Goal: Answer question/provide support: Share knowledge or assist other users

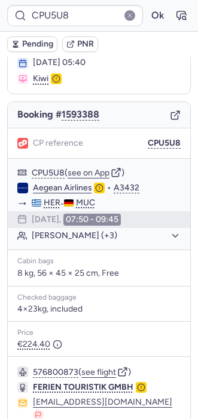
scroll to position [155, 0]
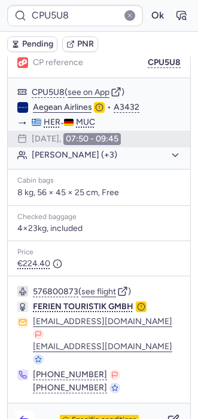
click at [29, 414] on icon "button" at bounding box center [25, 420] width 12 height 12
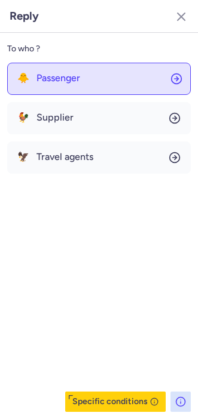
click at [59, 77] on span "Passenger" at bounding box center [58, 78] width 44 height 11
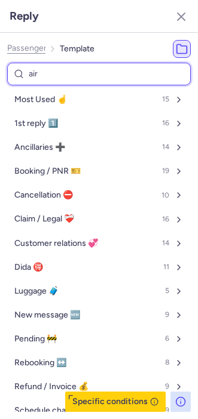
type input "airl"
select select "en"
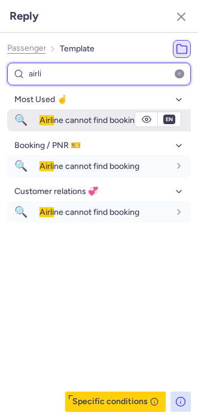
type input "airli"
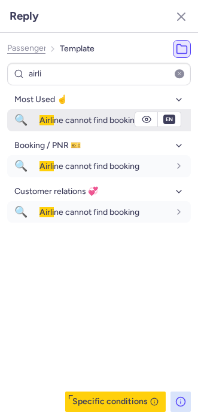
click at [34, 118] on span "🔍" at bounding box center [20, 120] width 27 height 22
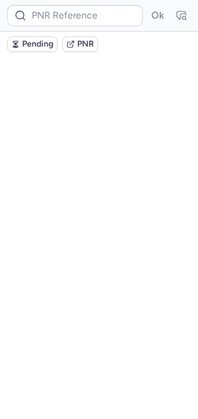
scroll to position [0, 0]
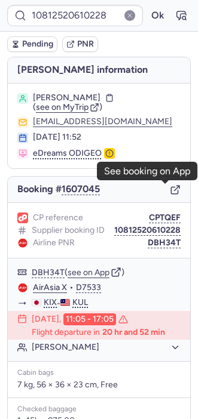
click at [170, 190] on icon "button" at bounding box center [175, 189] width 11 height 11
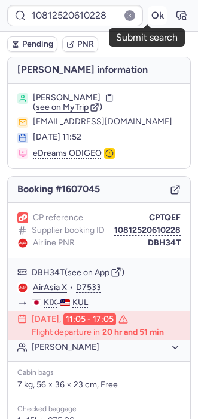
click at [152, 17] on button "Ok" at bounding box center [156, 15] width 19 height 19
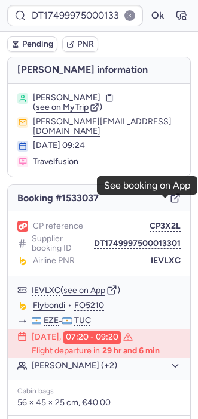
click at [170, 201] on icon "button" at bounding box center [175, 198] width 11 height 11
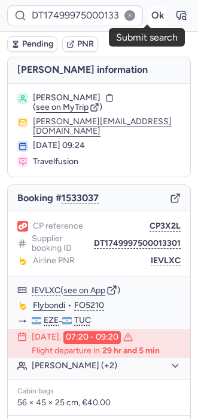
click at [147, 24] on button "Ok" at bounding box center [156, 15] width 19 height 19
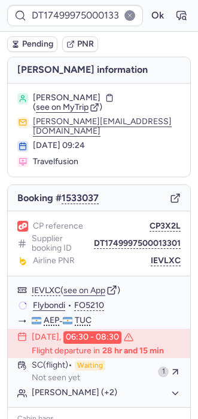
type input "CPFU5X"
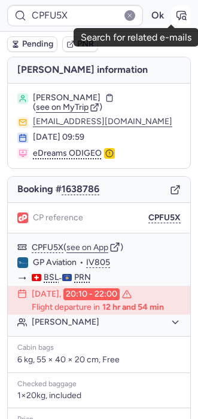
click at [175, 16] on icon "button" at bounding box center [181, 16] width 12 height 12
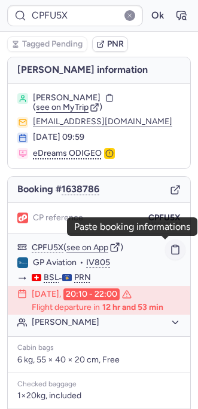
click at [173, 246] on rect "button" at bounding box center [175, 246] width 4 height 2
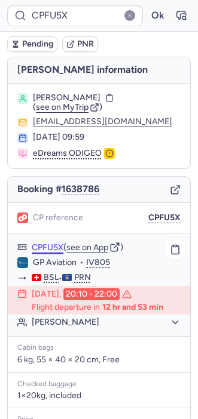
type input "CPNJIC"
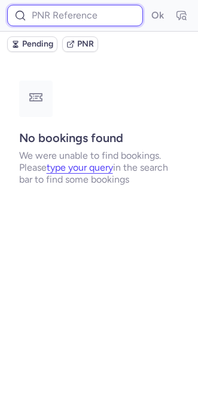
click at [63, 10] on input at bounding box center [74, 15] width 135 height 21
paste input "3798873"
type input "3798873"
click at [147, 6] on button "Ok" at bounding box center [156, 15] width 19 height 19
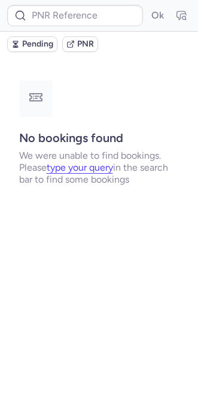
type input "CPJSCA"
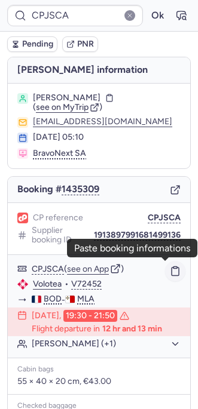
click at [171, 269] on icon "button" at bounding box center [174, 271] width 7 height 8
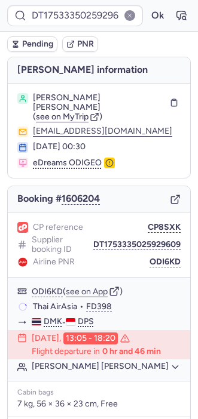
type input "CPO6M7"
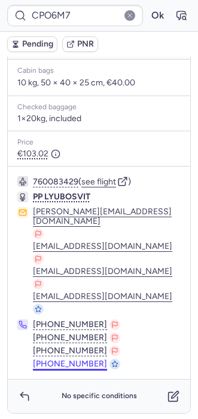
scroll to position [354, 0]
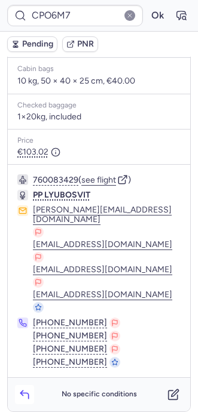
click at [20, 389] on icon "button" at bounding box center [25, 395] width 12 height 12
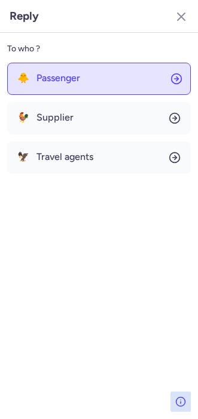
click at [66, 76] on span "Passenger" at bounding box center [58, 78] width 44 height 11
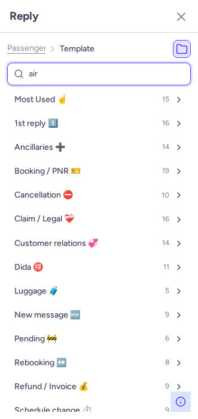
type input "airl"
select select "en"
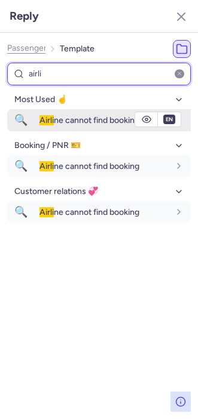
type input "airli"
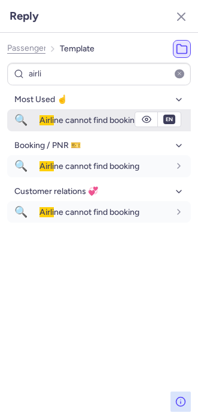
click at [41, 130] on button "🔍 Airli ne cannot find booking" at bounding box center [98, 120] width 183 height 22
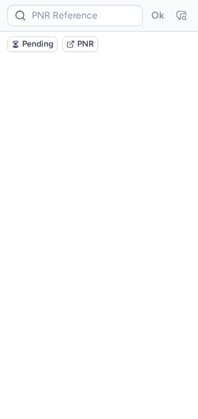
scroll to position [0, 0]
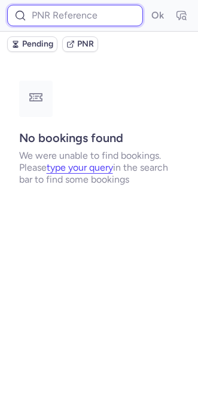
paste input "1954365833191067648"
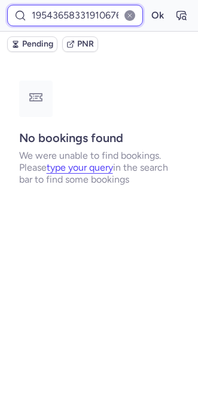
click at [72, 19] on input "1954365833191067648" at bounding box center [74, 15] width 135 height 21
type input "1954365833191067648"
click at [147, 6] on button "Ok" at bounding box center [156, 15] width 19 height 19
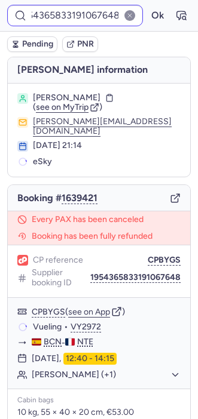
scroll to position [0, 0]
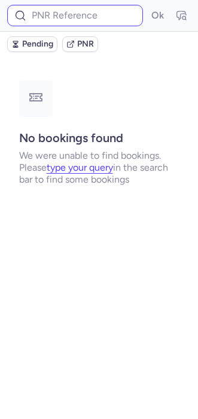
type input "CPJZBG"
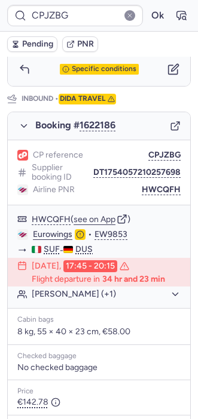
scroll to position [678, 0]
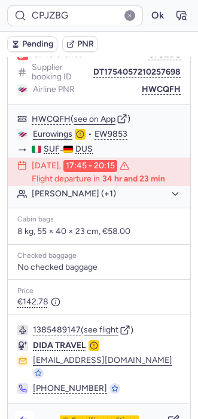
click at [26, 415] on icon "button" at bounding box center [25, 421] width 12 height 12
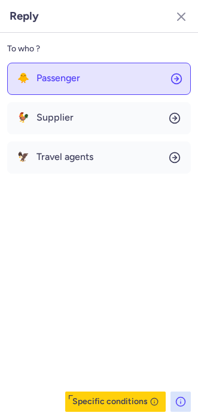
click at [49, 85] on button "🐥 Passenger" at bounding box center [98, 79] width 183 height 32
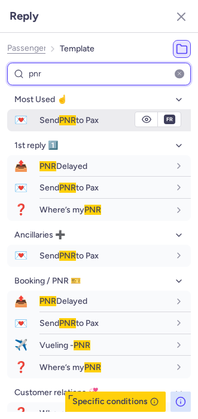
type input "pnr"
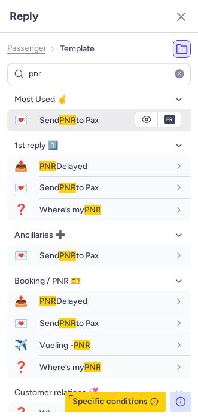
click at [48, 129] on div "Send PNR to Pax" at bounding box center [114, 120] width 151 height 20
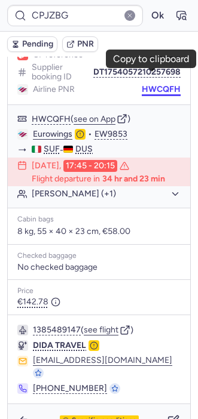
click at [150, 85] on button "HWCQFH" at bounding box center [160, 90] width 39 height 10
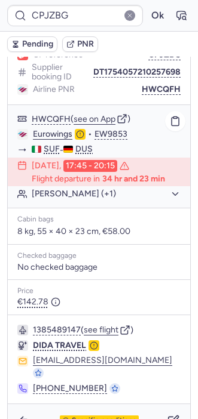
type input "CPT8EJ"
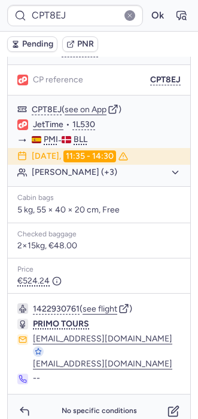
scroll to position [141, 0]
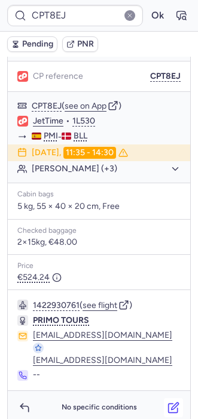
click at [167, 402] on icon "button" at bounding box center [173, 408] width 12 height 12
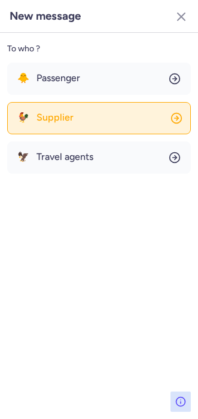
click at [65, 115] on span "Supplier" at bounding box center [54, 117] width 37 height 11
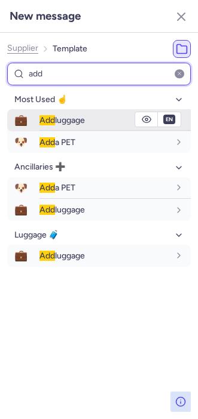
type input "add"
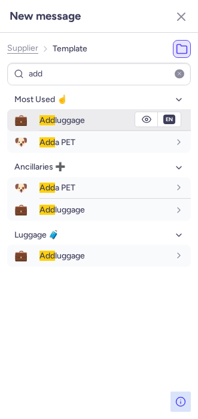
click at [48, 121] on span "Add" at bounding box center [47, 120] width 16 height 10
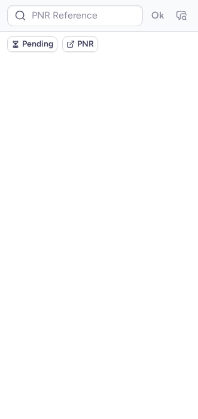
scroll to position [0, 0]
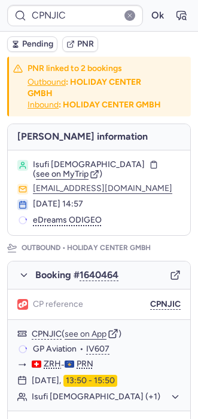
type input "CPT8EJ"
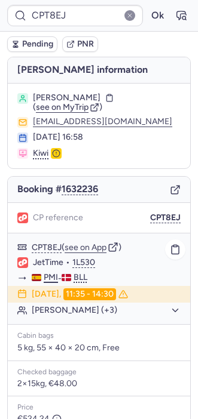
scroll to position [141, 0]
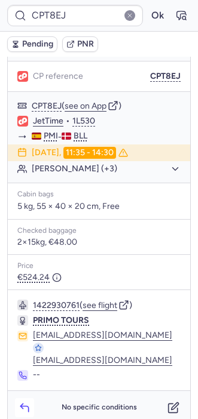
click at [19, 402] on icon "button" at bounding box center [25, 408] width 12 height 12
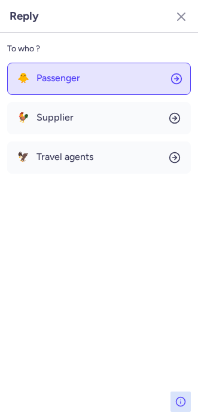
click at [64, 67] on button "🐥 Passenger" at bounding box center [98, 79] width 183 height 32
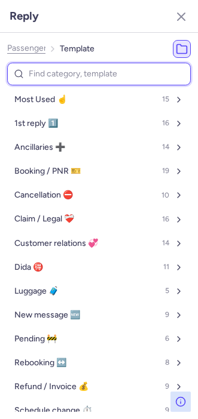
type input "p"
select select "en"
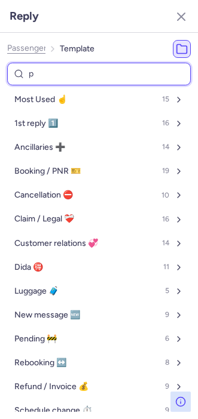
select select "en"
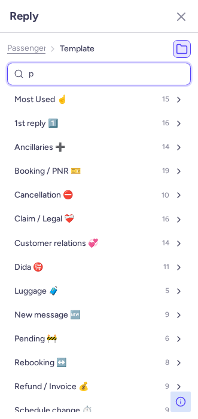
select select "en"
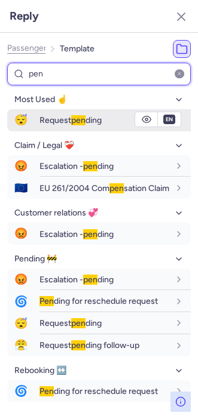
type input "pen"
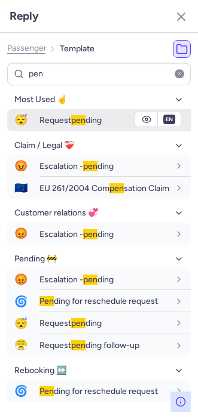
click at [48, 125] on div "Request pen ding" at bounding box center [114, 120] width 151 height 20
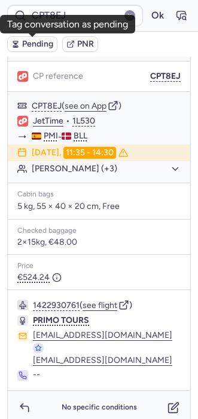
click at [18, 45] on icon "button" at bounding box center [15, 44] width 8 height 8
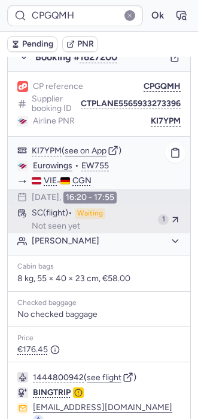
scroll to position [0, 0]
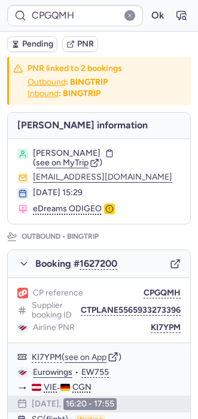
type input "CPHOVI"
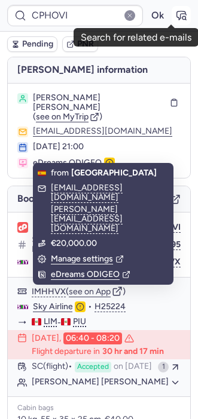
click at [175, 11] on icon "button" at bounding box center [181, 16] width 12 height 12
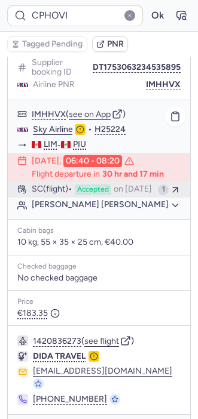
scroll to position [204, 0]
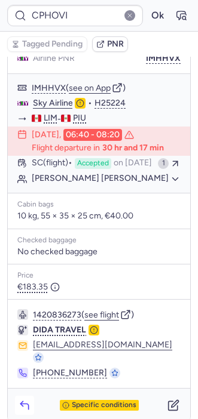
click at [20, 399] on icon "button" at bounding box center [25, 405] width 12 height 12
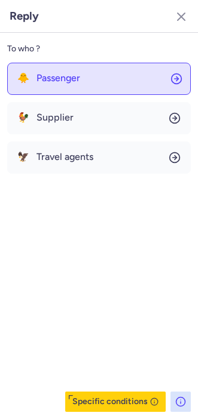
click at [39, 82] on span "Passenger" at bounding box center [58, 78] width 44 height 11
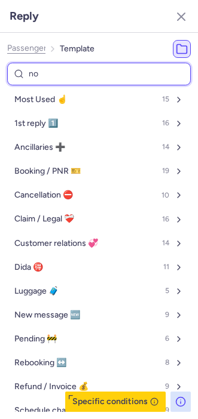
type input "non"
select select "en"
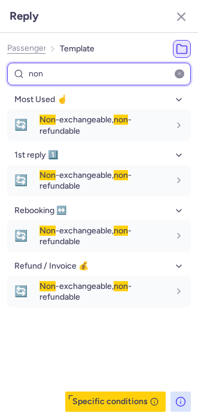
type input "non"
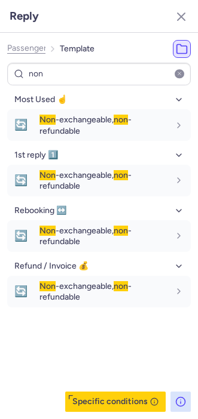
click at [127, 364] on div "Most Used ☝️ 🔄 Non -exchangeable, non -refundable fr en de nl pt es it ru en 1s…" at bounding box center [98, 251] width 183 height 322
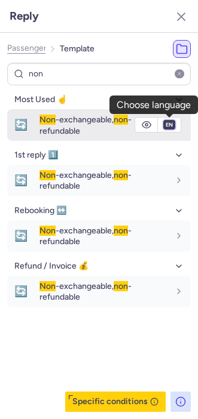
click at [165, 124] on select "fr en de nl pt es it ru" at bounding box center [169, 125] width 11 height 10
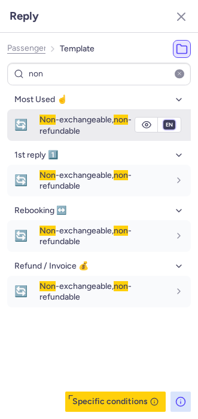
select select "es"
click at [164, 120] on select "fr en de nl pt es it ru" at bounding box center [169, 125] width 11 height 10
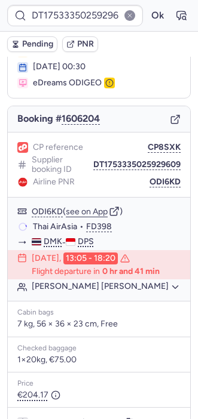
scroll to position [78, 0]
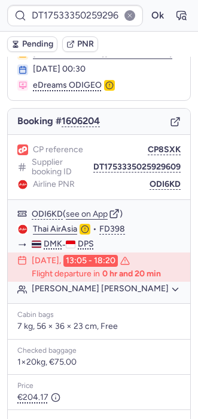
click at [170, 116] on icon "button" at bounding box center [175, 121] width 11 height 11
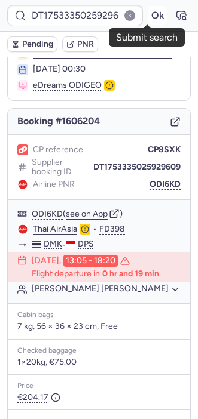
click at [150, 17] on button "Ok" at bounding box center [156, 15] width 19 height 19
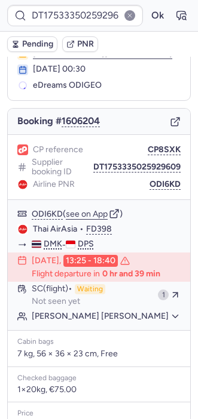
type input "05PJRRIL"
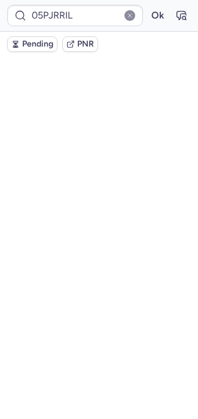
scroll to position [0, 0]
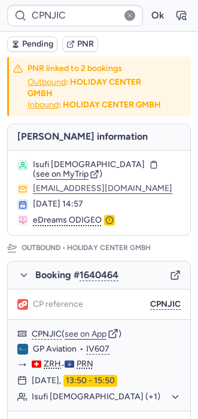
type input "05PJRRIL"
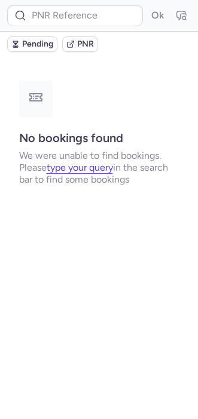
type input "CPOL7E"
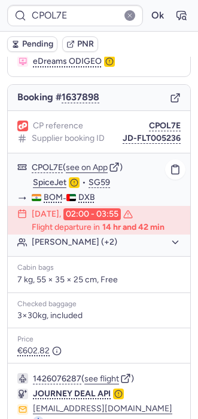
scroll to position [153, 0]
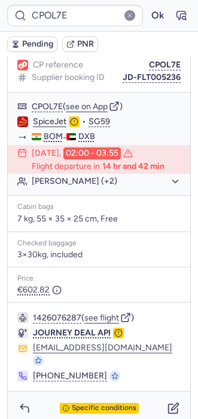
click at [162, 404] on div "Specific conditions" at bounding box center [99, 408] width 182 height 33
click at [167, 402] on icon "button" at bounding box center [173, 408] width 12 height 12
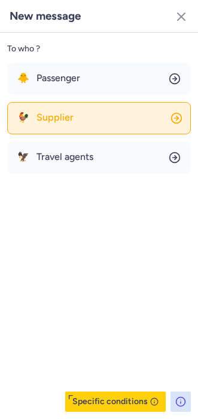
click at [65, 122] on span "Supplier" at bounding box center [54, 117] width 37 height 11
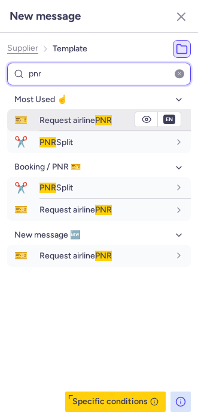
type input "pnr"
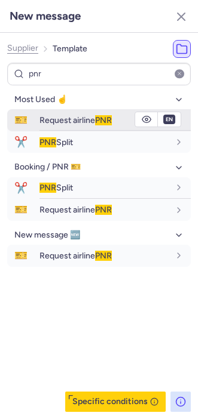
click at [60, 122] on span "Request airline PNR" at bounding box center [75, 120] width 72 height 10
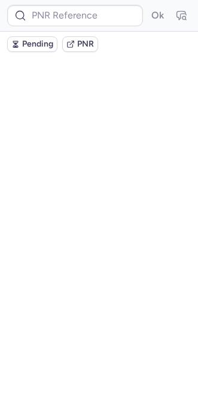
scroll to position [0, 0]
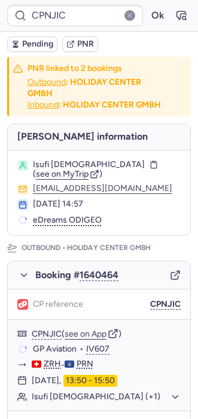
type input "CPOL7E"
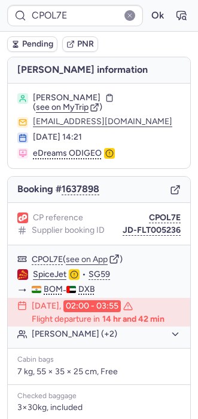
scroll to position [153, 0]
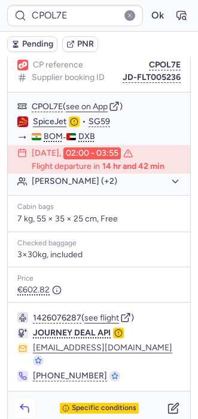
click at [24, 402] on icon "button" at bounding box center [25, 408] width 12 height 12
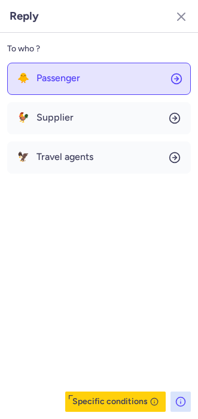
click at [50, 67] on button "🐥 Passenger" at bounding box center [98, 79] width 183 height 32
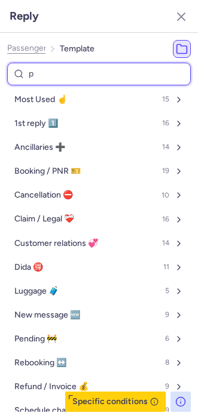
type input "pe"
select select "en"
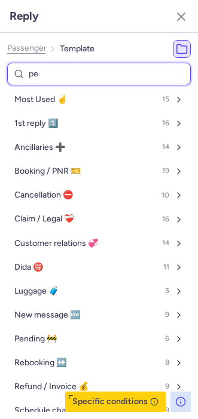
select select "en"
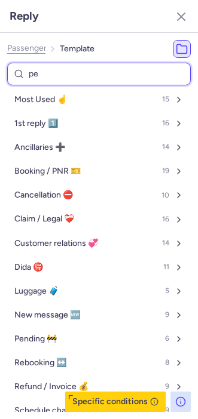
select select "en"
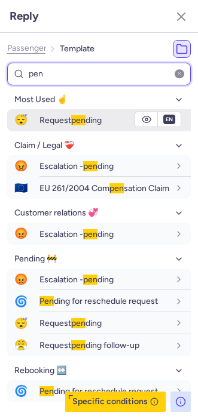
type input "pen"
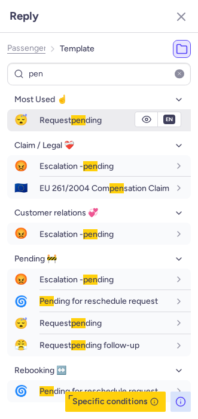
click at [43, 122] on span "Request pen ding" at bounding box center [70, 120] width 62 height 10
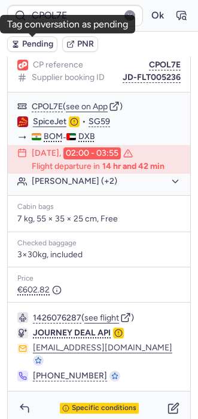
click at [22, 44] on span "Pending" at bounding box center [37, 44] width 31 height 10
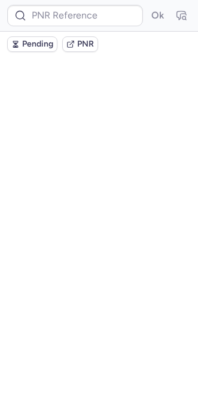
scroll to position [0, 0]
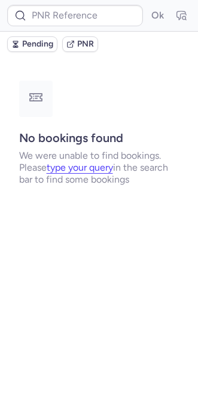
type input "CPWNPG"
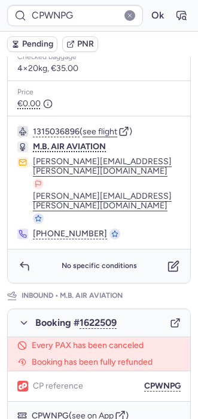
scroll to position [430, 0]
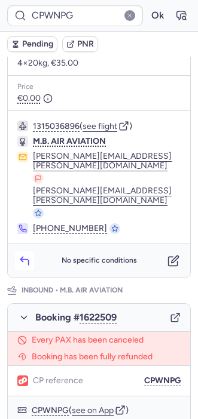
click at [16, 251] on button "button" at bounding box center [24, 260] width 19 height 19
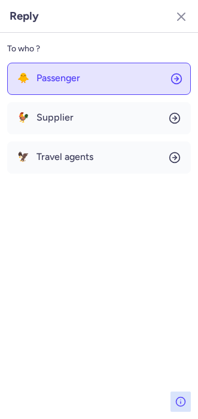
click at [58, 82] on span "Passenger" at bounding box center [58, 78] width 44 height 11
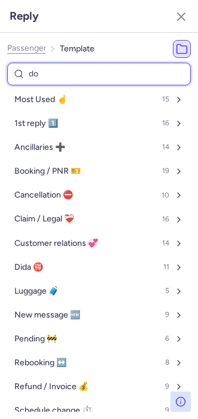
type input "don"
select select "en"
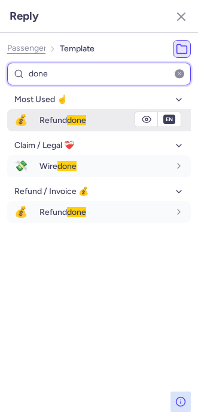
type input "done"
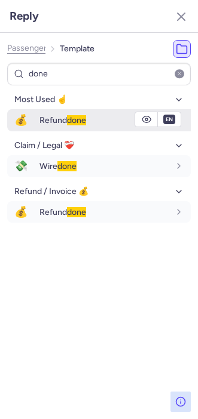
click at [41, 117] on span "Refund done" at bounding box center [62, 120] width 47 height 10
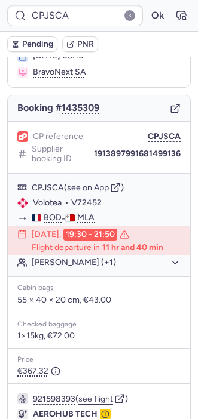
scroll to position [74, 0]
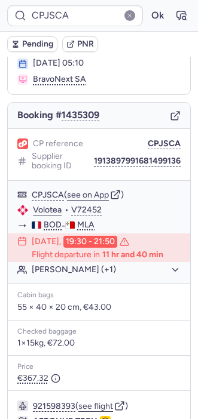
click at [165, 0] on body "CPJSCA Ok Pending PNR [PERSON_NAME] information [PERSON_NAME] ( see on MyTrip )…" at bounding box center [99, 0] width 198 height 0
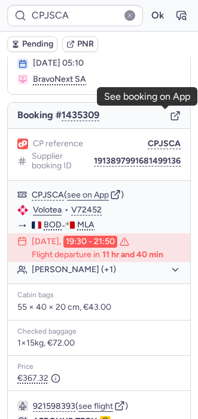
click at [170, 115] on icon "button" at bounding box center [175, 115] width 11 height 11
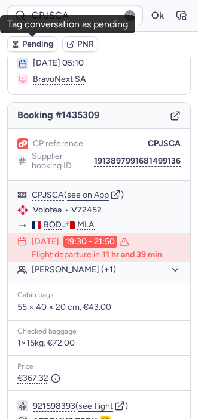
click at [26, 47] on span "Pending" at bounding box center [37, 44] width 31 height 10
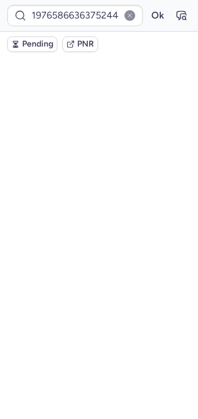
scroll to position [0, 0]
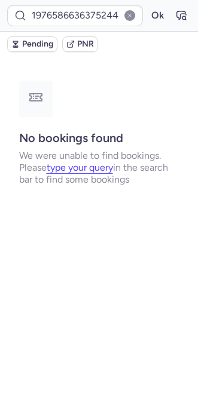
type input "CPYVRK"
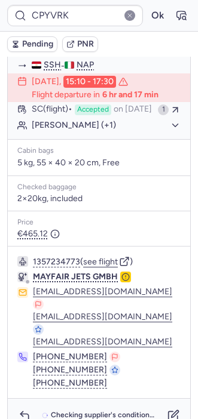
scroll to position [232, 0]
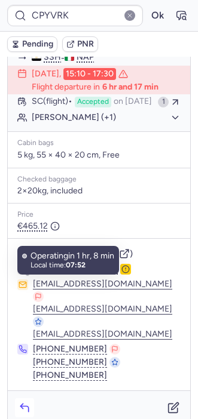
click at [24, 402] on icon "button" at bounding box center [25, 408] width 12 height 12
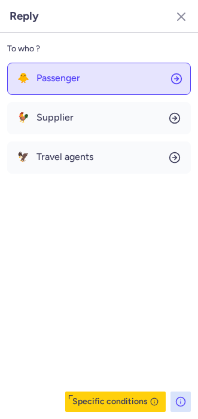
click at [47, 77] on span "Passenger" at bounding box center [58, 78] width 44 height 11
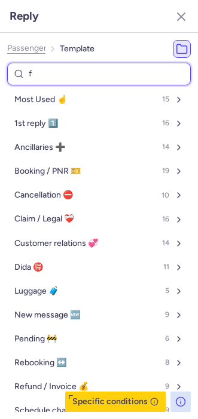
type input "fo"
select select "it"
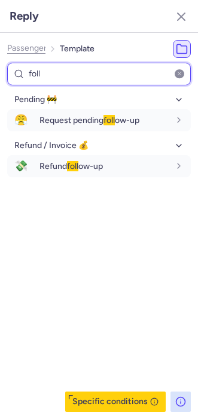
type input "foll"
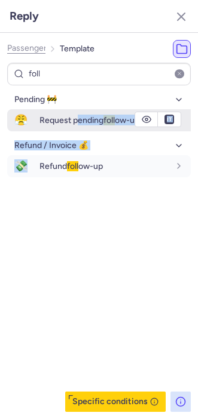
drag, startPoint x: 26, startPoint y: 190, endPoint x: 80, endPoint y: 125, distance: 84.4
click at [80, 125] on div "Pending 🚧 😤 Request pending foll ow-up fr en de nl pt es it ru it Refund / Invo…" at bounding box center [98, 251] width 183 height 322
click at [79, 125] on div "Request pending foll ow-up" at bounding box center [114, 120] width 151 height 20
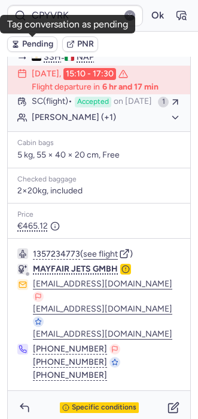
click at [23, 39] on span "Pending" at bounding box center [37, 44] width 31 height 10
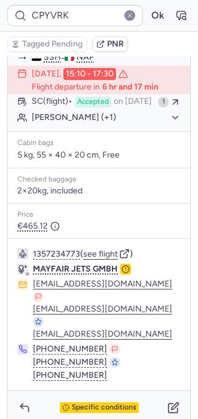
type input "CPNJIC"
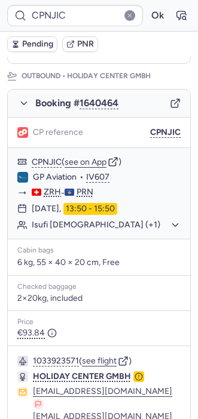
scroll to position [171, 0]
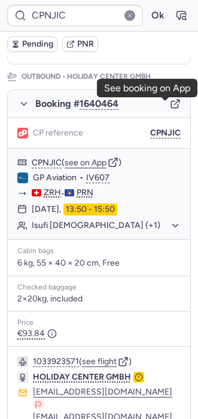
click at [170, 104] on icon "button" at bounding box center [175, 103] width 11 height 11
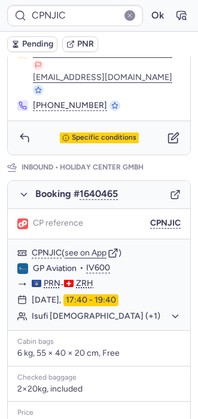
scroll to position [511, 0]
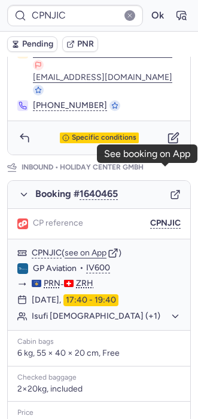
click at [170, 189] on icon "button" at bounding box center [175, 194] width 11 height 11
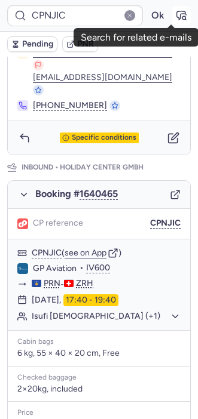
click at [175, 21] on icon "button" at bounding box center [181, 16] width 12 height 12
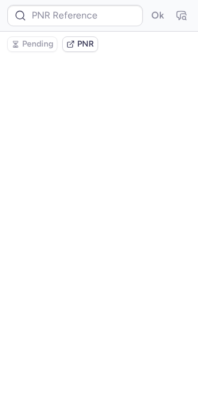
type input "CPNJIC"
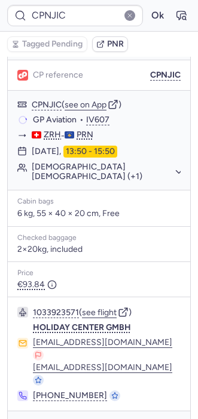
scroll to position [282, 0]
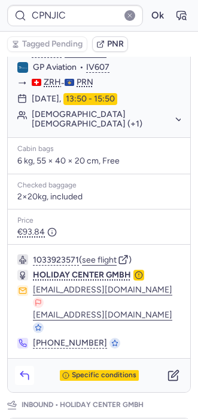
click at [21, 369] on icon "button" at bounding box center [25, 375] width 12 height 12
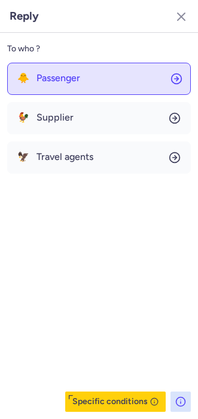
click at [64, 78] on span "Passenger" at bounding box center [58, 78] width 44 height 11
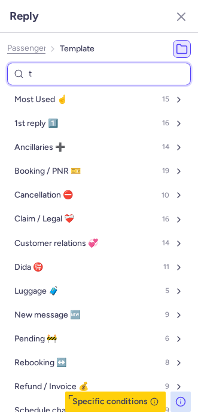
type input "tr"
select select "en"
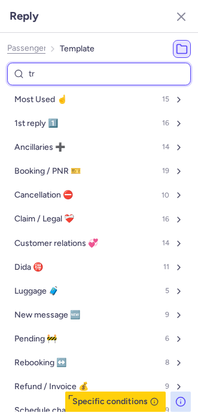
select select "en"
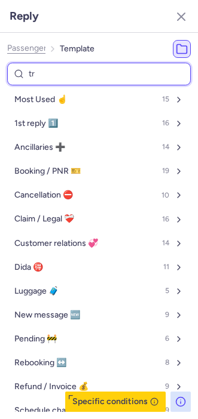
select select "en"
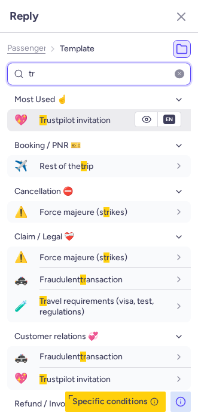
type input "tr"
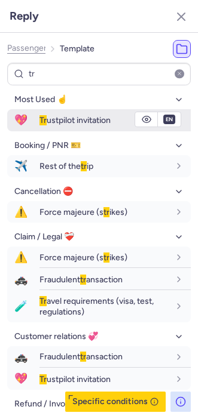
click at [44, 115] on span "Tr" at bounding box center [42, 120] width 7 height 10
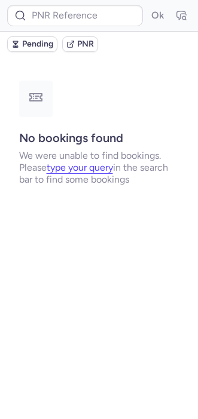
scroll to position [0, 0]
type input "10812519810208"
